Goal: Task Accomplishment & Management: Use online tool/utility

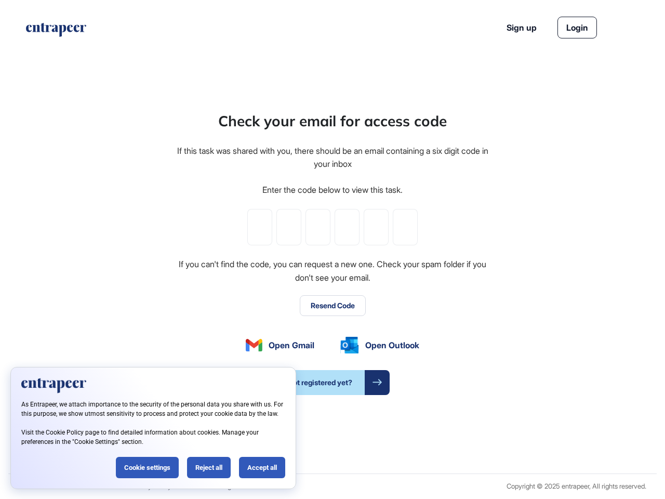
click at [332, 249] on div "Check your email for access code If this task was shared with you, there should…" at bounding box center [333, 252] width 314 height 285
click at [260, 227] on input "tel" at bounding box center [259, 227] width 25 height 36
click at [289, 227] on input "tel" at bounding box center [288, 227] width 25 height 36
click at [318, 227] on input "tel" at bounding box center [317, 227] width 25 height 36
click at [347, 227] on input "tel" at bounding box center [346, 227] width 25 height 36
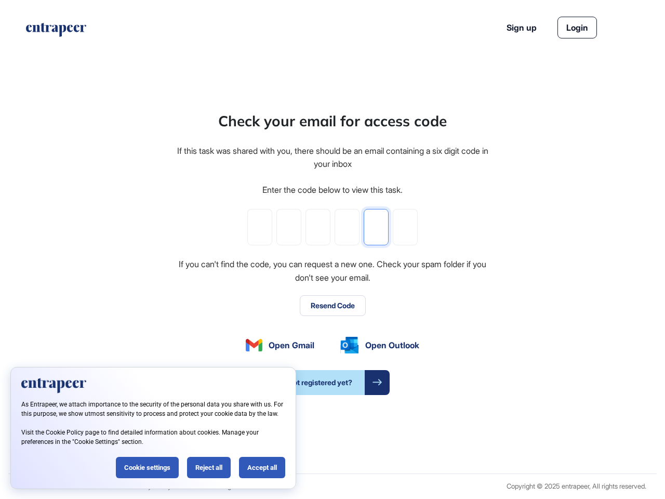
click at [376, 227] on input "tel" at bounding box center [376, 227] width 25 height 36
click at [405, 227] on input "tel" at bounding box center [405, 227] width 25 height 36
click at [332, 305] on button "Resend Code" at bounding box center [333, 305] width 66 height 21
